Goal: Task Accomplishment & Management: Use online tool/utility

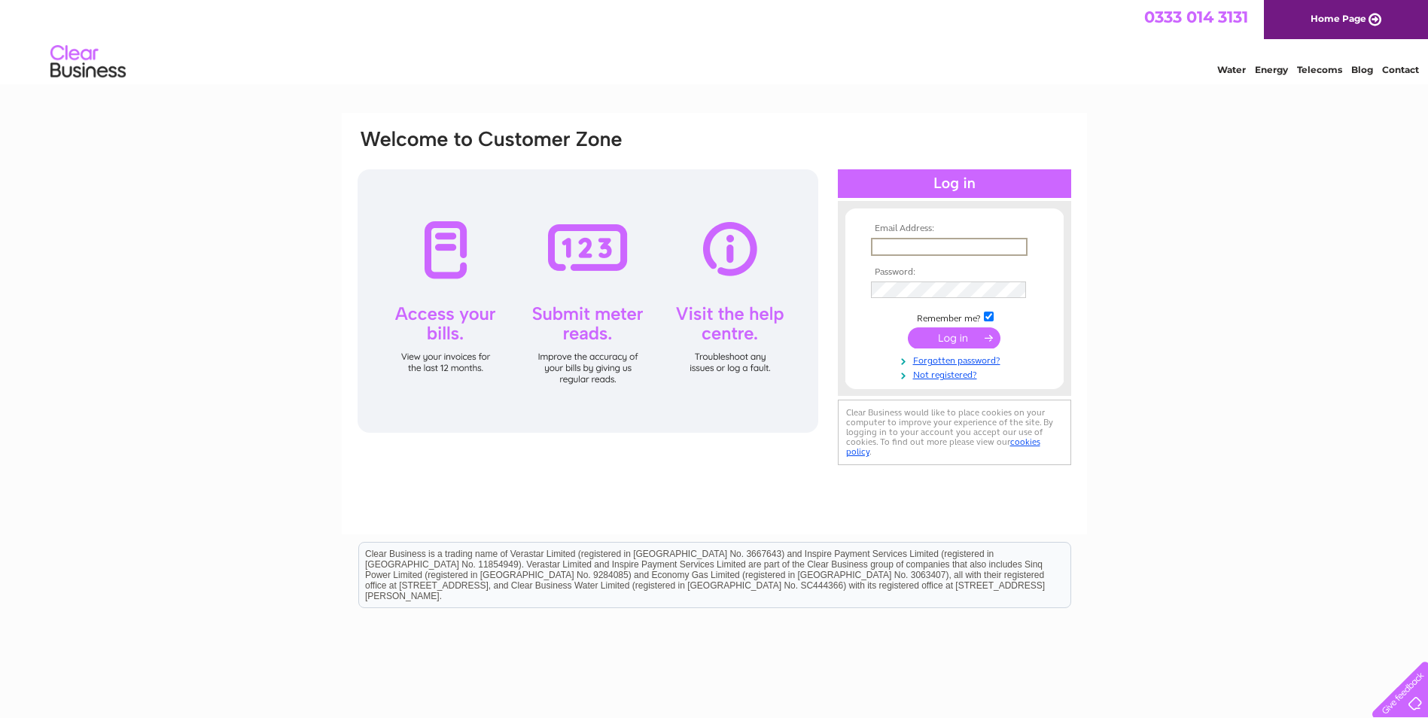
click at [890, 242] on input "text" at bounding box center [949, 247] width 157 height 18
type input "ovf@hotmail.co.uk"
click at [908, 327] on input "submit" at bounding box center [954, 337] width 93 height 21
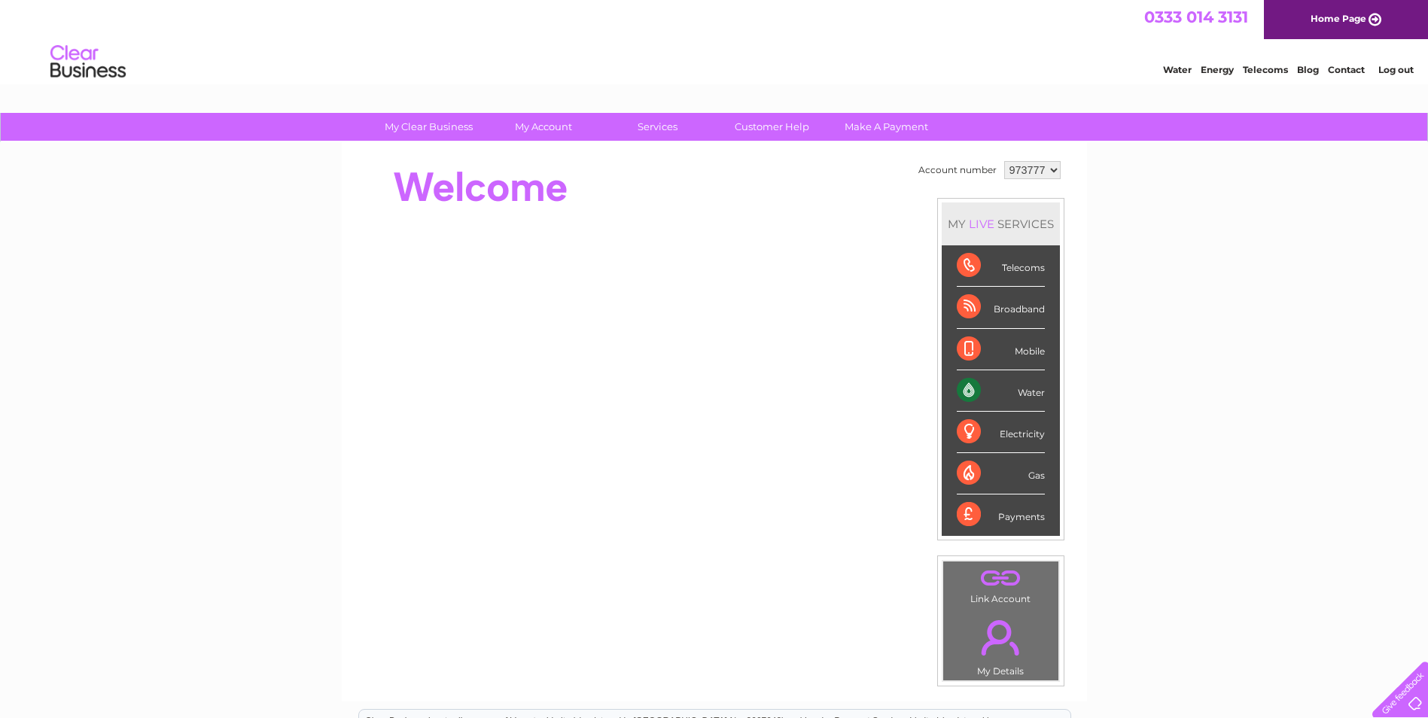
click at [966, 387] on div "Water" at bounding box center [1000, 390] width 88 height 41
click at [1034, 392] on div "Water" at bounding box center [1000, 390] width 88 height 41
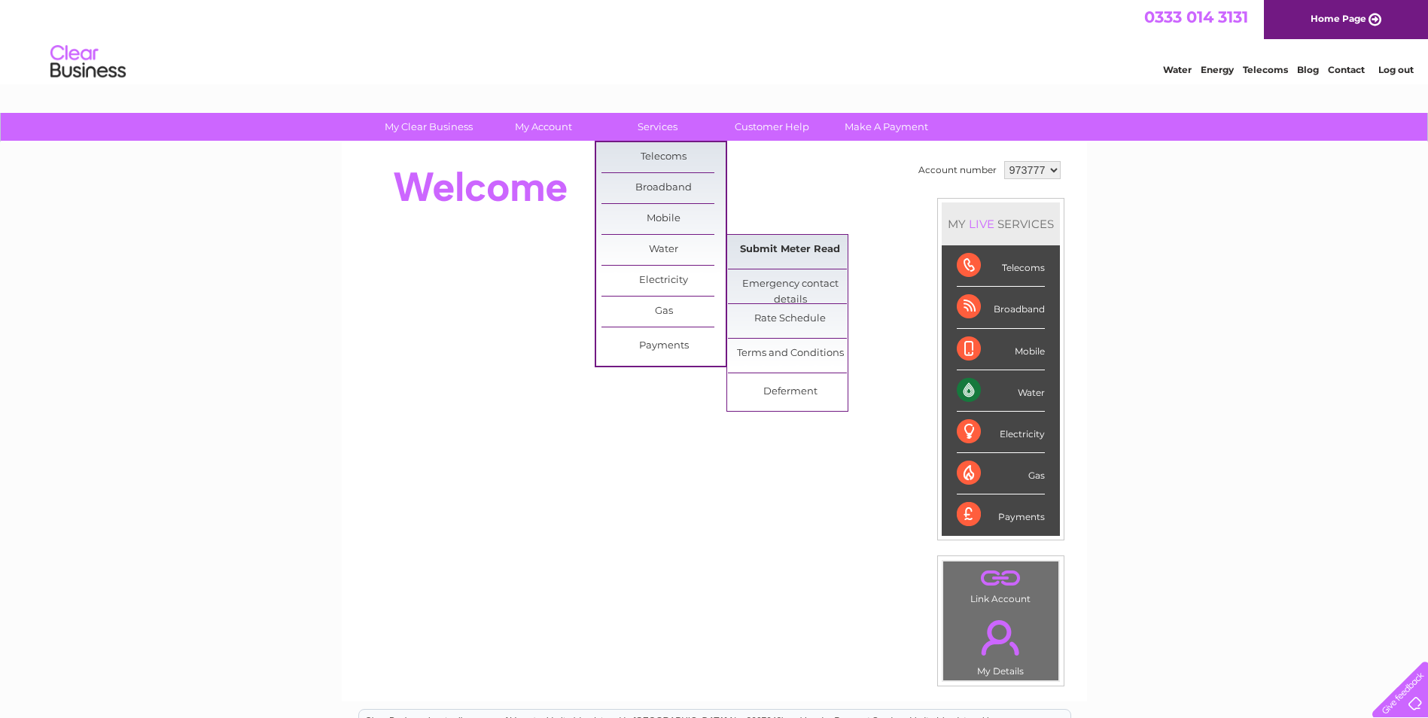
click at [809, 252] on link "Submit Meter Read" at bounding box center [790, 250] width 124 height 30
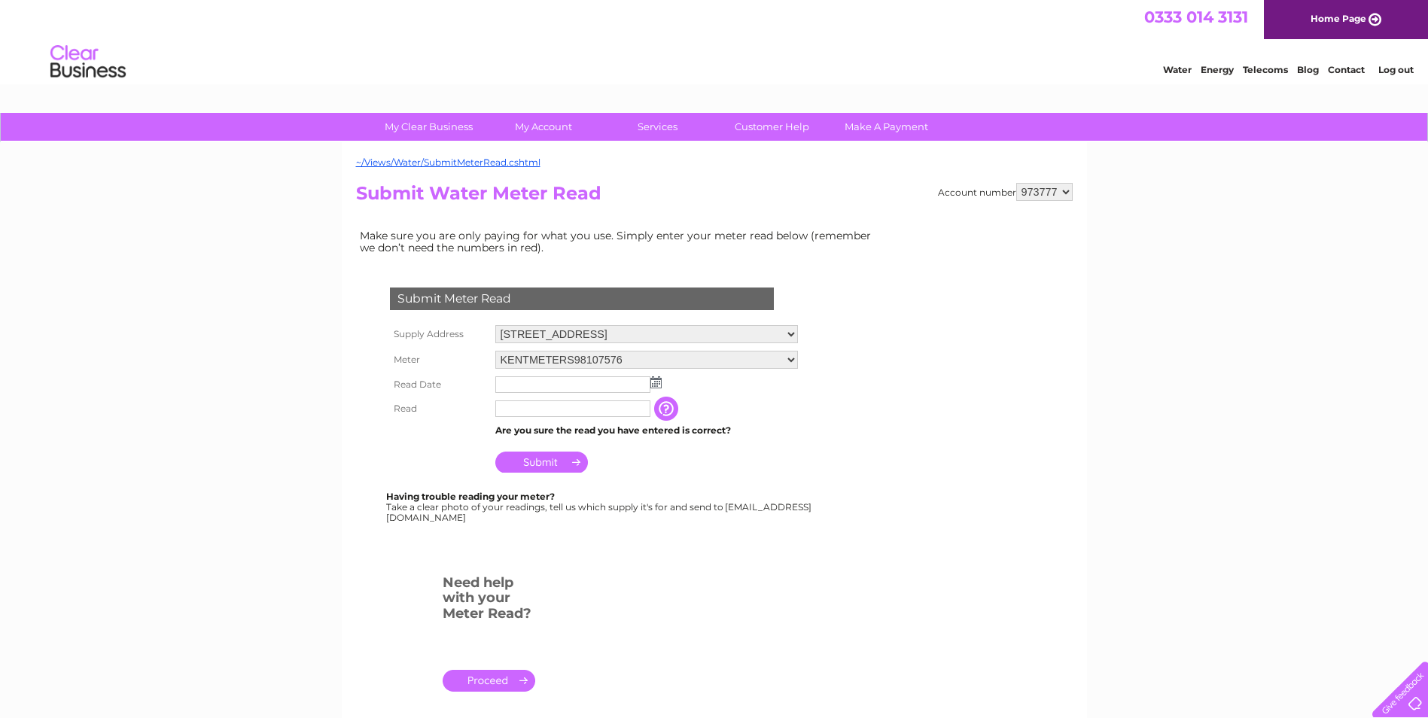
click at [658, 382] on img at bounding box center [655, 382] width 11 height 12
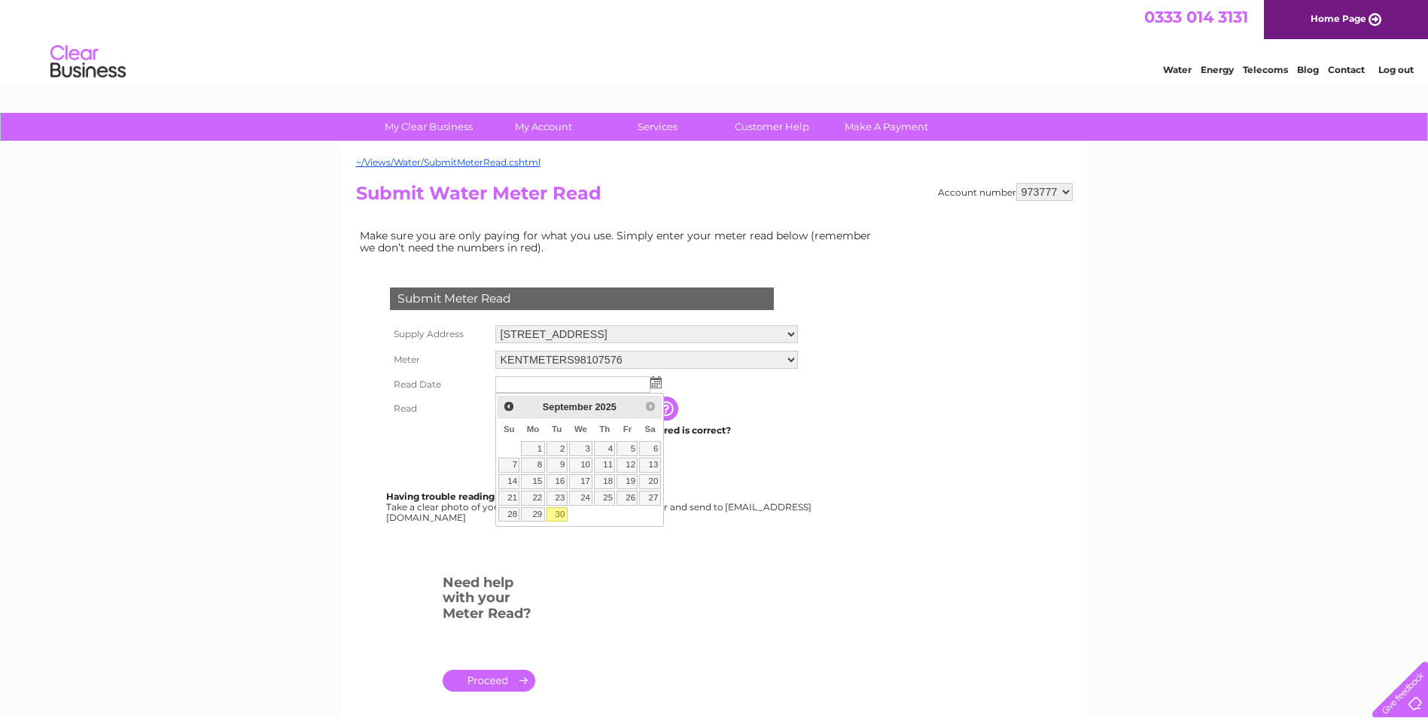
click at [564, 514] on link "30" at bounding box center [556, 514] width 21 height 15
type input "2025/09/30"
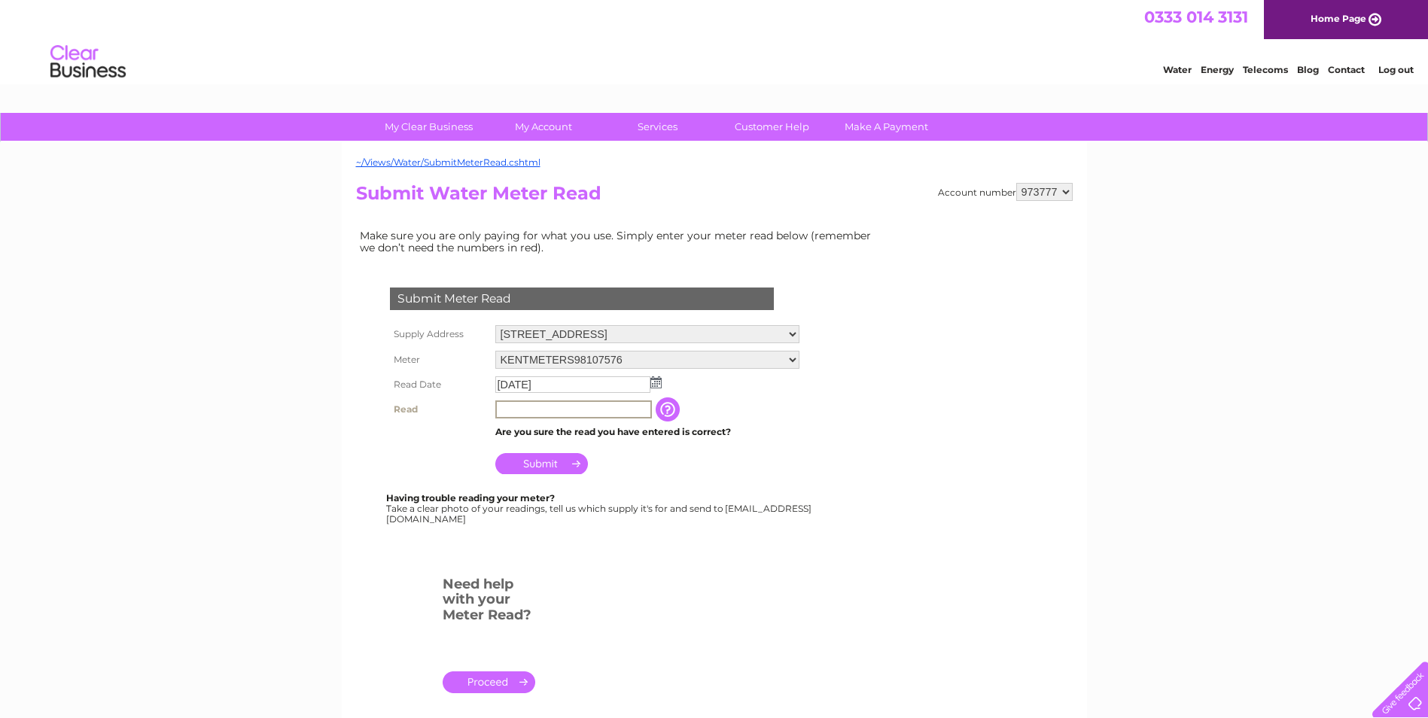
click at [502, 407] on input "text" at bounding box center [573, 409] width 157 height 18
type input "1440"
click at [833, 507] on form "Submit Meter Read Supply Address 171 Bell Green Road, Coventry, West Midlands, …" at bounding box center [619, 496] width 527 height 479
click at [531, 461] on input "Submit" at bounding box center [541, 462] width 93 height 21
